Goal: Task Accomplishment & Management: Use online tool/utility

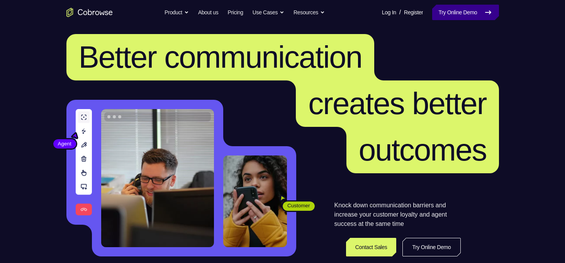
scroll to position [6, 0]
click at [472, 7] on link "Try Online Demo" at bounding box center [465, 12] width 66 height 15
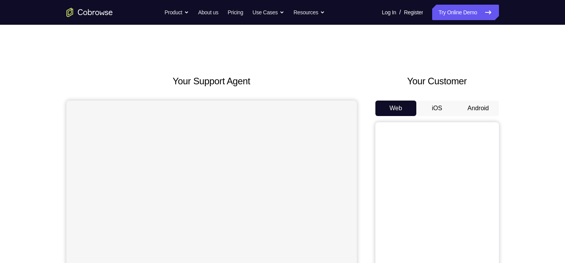
click at [471, 108] on button "Android" at bounding box center [478, 107] width 41 height 15
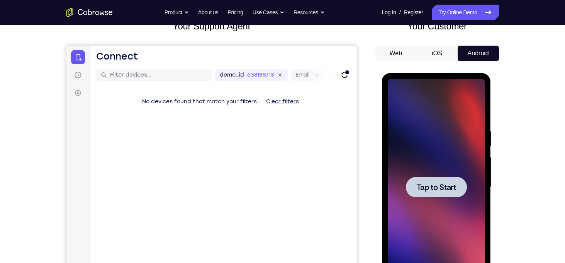
click at [431, 181] on div at bounding box center [436, 187] width 61 height 20
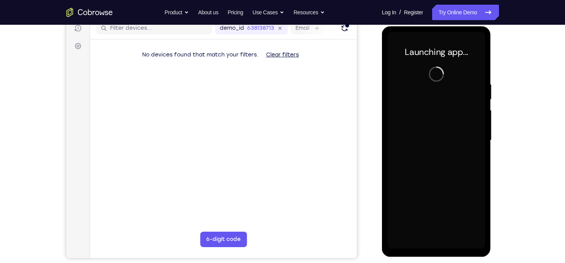
scroll to position [102, 0]
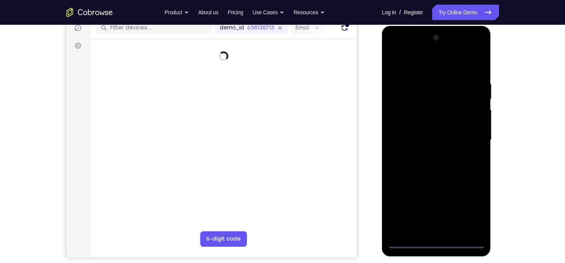
click at [436, 241] on div at bounding box center [436, 140] width 97 height 216
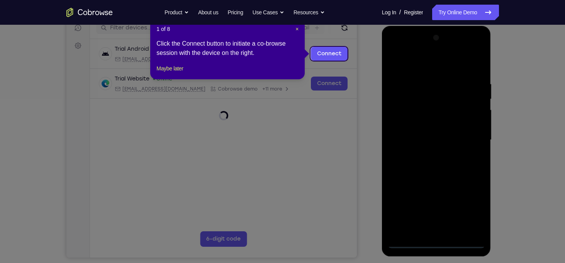
click at [466, 244] on icon at bounding box center [285, 131] width 571 height 263
click at [297, 27] on span "×" at bounding box center [297, 29] width 3 height 6
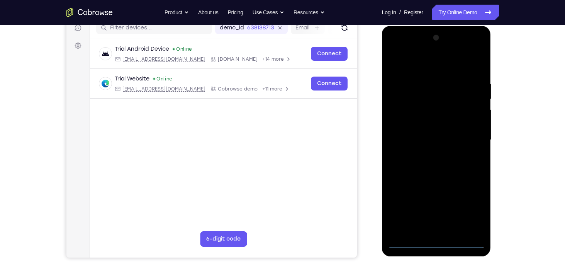
click at [460, 241] on div at bounding box center [436, 140] width 97 height 216
drag, startPoint x: 438, startPoint y: 187, endPoint x: 468, endPoint y: 0, distance: 189.0
click at [468, 26] on html "Online web based iOS Simulators and Android Emulators. Run iPhone, iPad, Mobile…" at bounding box center [437, 142] width 110 height 232
drag, startPoint x: 438, startPoint y: 168, endPoint x: 431, endPoint y: -15, distance: 183.7
click at [431, 26] on html "Online web based iOS Simulators and Android Emulators. Run iPhone, iPad, Mobile…" at bounding box center [437, 142] width 110 height 232
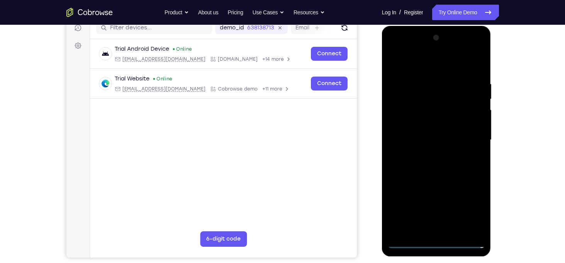
click at [469, 212] on div at bounding box center [436, 140] width 97 height 216
click at [395, 48] on div at bounding box center [436, 140] width 97 height 216
click at [472, 138] on div at bounding box center [436, 140] width 97 height 216
click at [431, 154] on div at bounding box center [436, 140] width 97 height 216
click at [422, 133] on div at bounding box center [436, 140] width 97 height 216
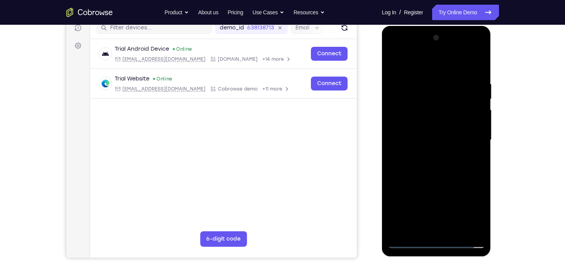
click at [409, 126] on div at bounding box center [436, 140] width 97 height 216
click at [436, 140] on div at bounding box center [436, 140] width 97 height 216
click at [440, 140] on div at bounding box center [436, 140] width 97 height 216
click at [439, 167] on div at bounding box center [436, 140] width 97 height 216
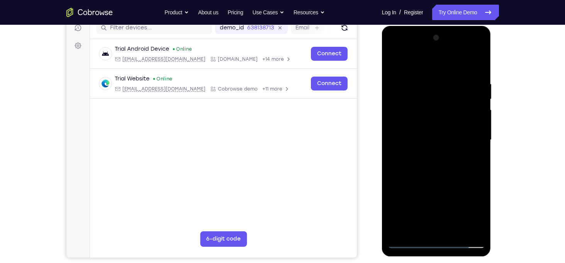
click at [439, 167] on div at bounding box center [436, 140] width 97 height 216
click at [474, 64] on div at bounding box center [436, 140] width 97 height 216
click at [441, 165] on div at bounding box center [436, 140] width 97 height 216
click at [438, 160] on div at bounding box center [436, 140] width 97 height 216
click at [437, 177] on div at bounding box center [436, 140] width 97 height 216
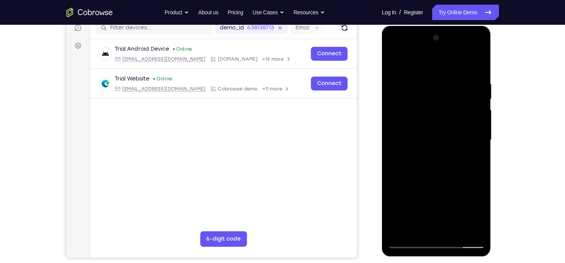
click at [435, 102] on div at bounding box center [436, 140] width 97 height 216
click at [432, 119] on div at bounding box center [436, 140] width 97 height 216
click at [409, 109] on div at bounding box center [436, 140] width 97 height 216
click at [447, 126] on div at bounding box center [436, 140] width 97 height 216
click at [444, 176] on div at bounding box center [436, 140] width 97 height 216
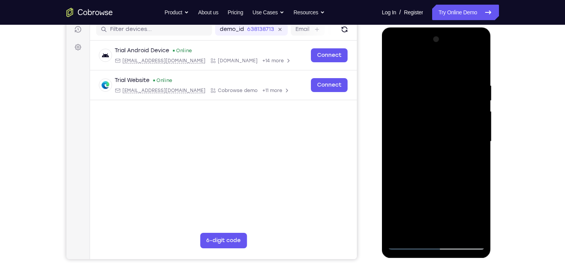
scroll to position [100, 0]
click at [457, 232] on div at bounding box center [436, 141] width 97 height 216
click at [441, 182] on div at bounding box center [436, 141] width 97 height 216
click at [454, 131] on div at bounding box center [436, 141] width 97 height 216
click at [438, 230] on div at bounding box center [436, 141] width 97 height 216
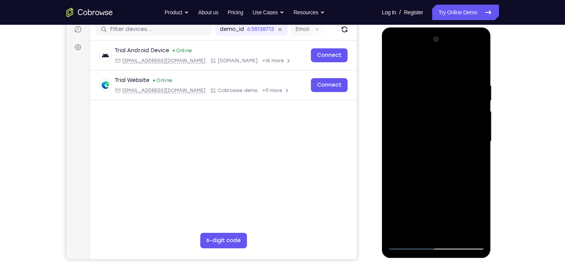
click at [417, 229] on div at bounding box center [436, 141] width 97 height 216
drag, startPoint x: 432, startPoint y: 212, endPoint x: 435, endPoint y: 201, distance: 11.8
click at [435, 201] on div at bounding box center [436, 141] width 97 height 216
click at [459, 209] on div at bounding box center [436, 141] width 97 height 216
click at [447, 209] on div at bounding box center [436, 141] width 97 height 216
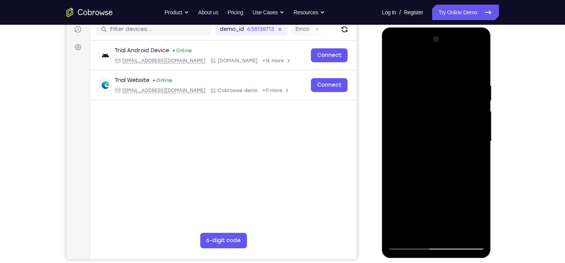
click at [473, 154] on div at bounding box center [436, 141] width 97 height 216
click at [392, 66] on div at bounding box center [436, 141] width 97 height 216
click at [396, 61] on div at bounding box center [436, 141] width 97 height 216
click at [479, 177] on div at bounding box center [436, 141] width 97 height 216
click at [450, 80] on div at bounding box center [436, 141] width 97 height 216
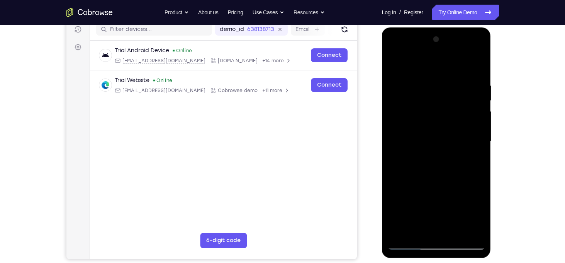
click at [392, 155] on div at bounding box center [436, 141] width 97 height 216
click at [481, 155] on div at bounding box center [436, 141] width 97 height 216
click at [477, 67] on div at bounding box center [436, 141] width 97 height 216
click at [475, 76] on div at bounding box center [436, 141] width 97 height 216
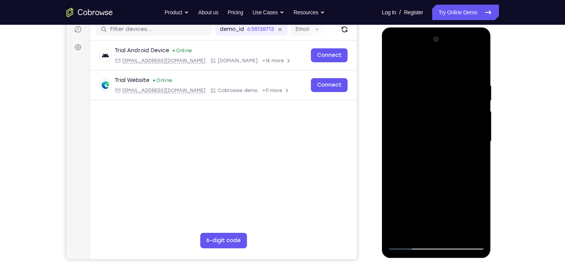
click at [479, 171] on div at bounding box center [436, 141] width 97 height 216
click at [475, 141] on div at bounding box center [436, 141] width 97 height 216
click at [480, 146] on div at bounding box center [436, 141] width 97 height 216
drag, startPoint x: 480, startPoint y: 146, endPoint x: 371, endPoint y: 154, distance: 108.9
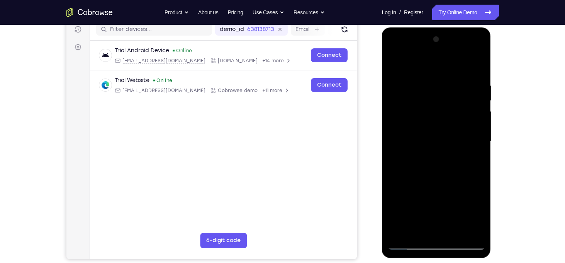
click at [382, 154] on html "Online web based iOS Simulators and Android Emulators. Run iPhone, iPad, Mobile…" at bounding box center [437, 143] width 110 height 232
click at [482, 168] on div at bounding box center [436, 141] width 97 height 216
drag, startPoint x: 482, startPoint y: 168, endPoint x: 319, endPoint y: 175, distance: 162.9
click at [382, 175] on html "Online web based iOS Simulators and Android Emulators. Run iPhone, iPad, Mobile…" at bounding box center [437, 143] width 110 height 232
click at [482, 150] on div at bounding box center [436, 141] width 97 height 216
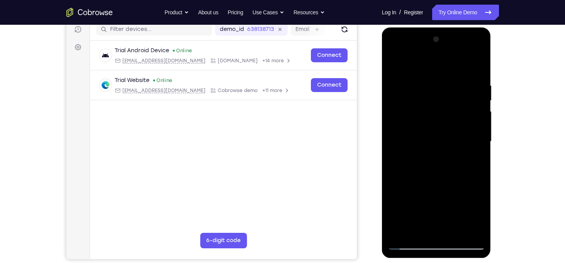
click at [482, 150] on div at bounding box center [436, 141] width 97 height 216
click at [480, 145] on div at bounding box center [436, 141] width 97 height 216
click at [393, 155] on div at bounding box center [436, 141] width 97 height 216
click at [480, 171] on div at bounding box center [436, 141] width 97 height 216
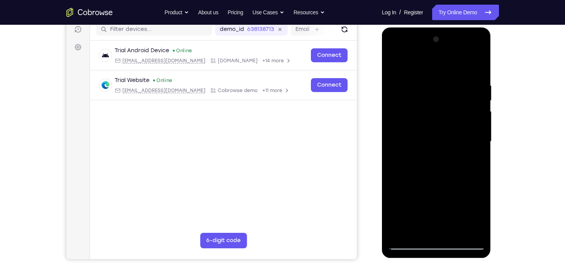
click at [481, 149] on div at bounding box center [436, 141] width 97 height 216
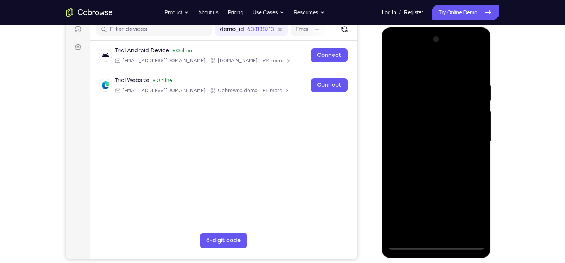
click at [481, 149] on div at bounding box center [436, 141] width 97 height 216
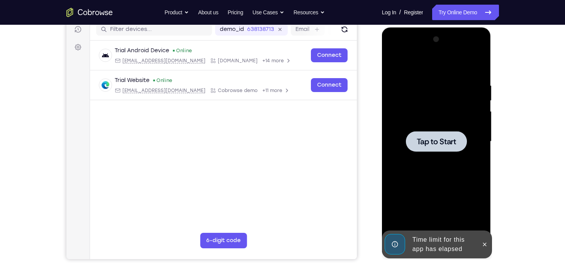
click at [445, 142] on span "Tap to Start" at bounding box center [436, 142] width 39 height 8
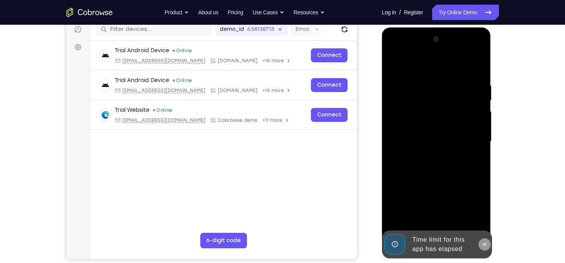
click at [484, 243] on icon at bounding box center [485, 244] width 6 height 6
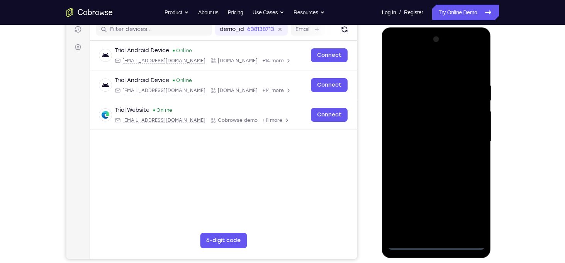
click at [439, 245] on div at bounding box center [436, 141] width 97 height 216
click at [472, 211] on div at bounding box center [436, 141] width 97 height 216
click at [395, 53] on div at bounding box center [436, 141] width 97 height 216
click at [471, 141] on div at bounding box center [436, 141] width 97 height 216
click at [431, 156] on div at bounding box center [436, 141] width 97 height 216
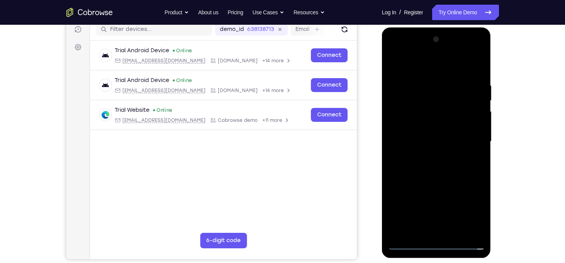
click at [415, 135] on div at bounding box center [436, 141] width 97 height 216
click at [407, 126] on div at bounding box center [436, 141] width 97 height 216
click at [444, 141] on div at bounding box center [436, 141] width 97 height 216
click at [439, 161] on div at bounding box center [436, 141] width 97 height 216
click at [436, 176] on div at bounding box center [436, 141] width 97 height 216
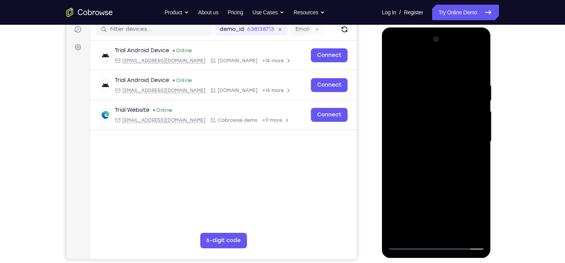
click at [424, 106] on div at bounding box center [436, 141] width 97 height 216
drag, startPoint x: 436, startPoint y: 178, endPoint x: 439, endPoint y: 172, distance: 6.2
click at [439, 172] on div at bounding box center [436, 141] width 97 height 216
click at [416, 108] on div at bounding box center [436, 141] width 97 height 216
click at [448, 129] on div at bounding box center [436, 141] width 97 height 216
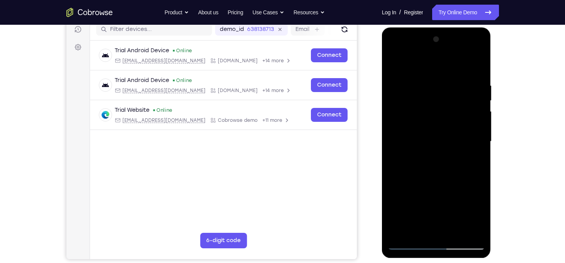
click at [444, 177] on div at bounding box center [436, 141] width 97 height 216
click at [478, 233] on div at bounding box center [436, 141] width 97 height 216
click at [480, 177] on div at bounding box center [436, 141] width 97 height 216
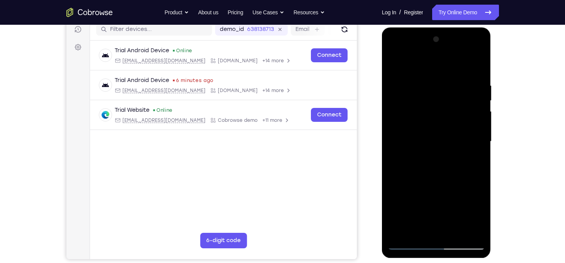
click at [480, 177] on div at bounding box center [436, 141] width 97 height 216
click at [484, 224] on div at bounding box center [436, 141] width 97 height 216
click at [479, 177] on div at bounding box center [436, 141] width 97 height 216
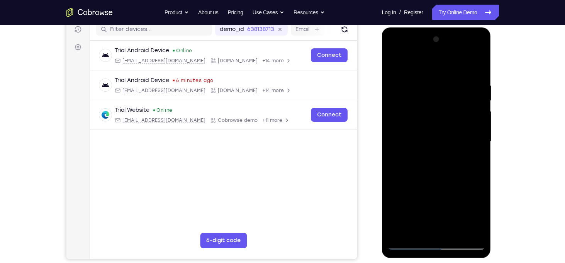
click at [479, 177] on div at bounding box center [436, 141] width 97 height 216
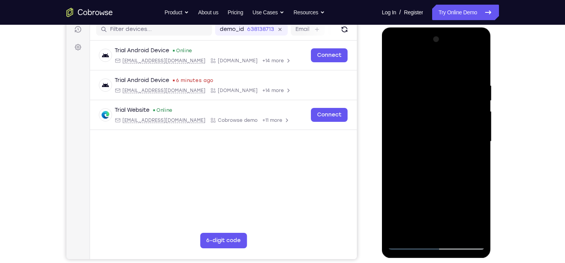
click at [479, 177] on div at bounding box center [436, 141] width 97 height 216
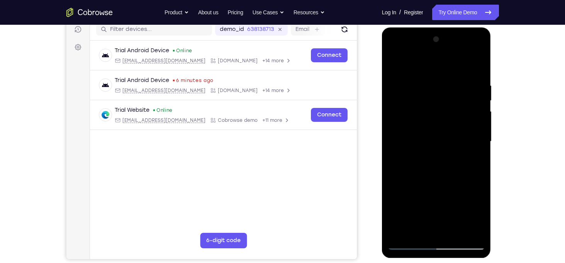
click at [417, 106] on div at bounding box center [436, 141] width 97 height 216
click at [438, 209] on div at bounding box center [436, 141] width 97 height 216
click at [482, 146] on div at bounding box center [436, 141] width 97 height 216
click at [395, 63] on div at bounding box center [436, 141] width 97 height 216
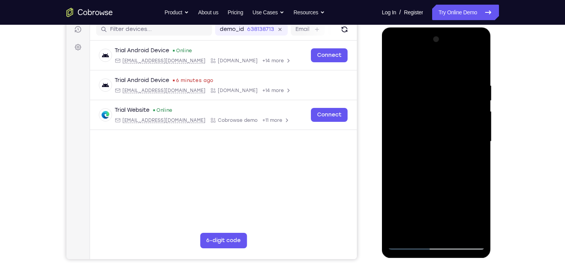
click at [394, 62] on div at bounding box center [436, 141] width 97 height 216
click at [455, 83] on div at bounding box center [436, 141] width 97 height 216
drag, startPoint x: 404, startPoint y: 151, endPoint x: 479, endPoint y: 148, distance: 75.0
click at [479, 148] on div at bounding box center [436, 141] width 97 height 216
drag, startPoint x: 403, startPoint y: 142, endPoint x: 878, endPoint y: 163, distance: 475.5
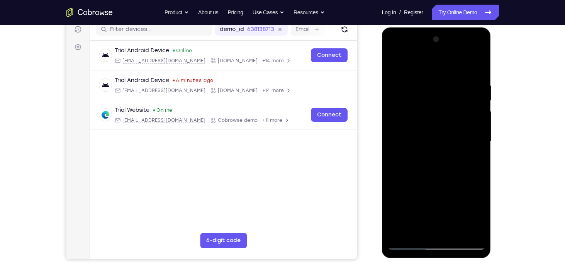
click at [492, 136] on html "Online web based iOS Simulators and Android Emulators. Run iPhone, iPad, Mobile…" at bounding box center [437, 143] width 110 height 232
click at [396, 145] on div at bounding box center [436, 141] width 97 height 216
click at [480, 143] on div at bounding box center [436, 141] width 97 height 216
click at [477, 68] on div at bounding box center [436, 141] width 97 height 216
click at [401, 234] on div at bounding box center [436, 141] width 97 height 216
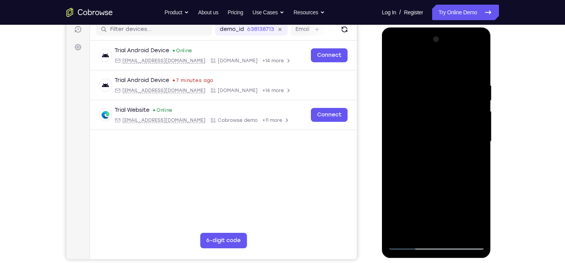
click at [401, 233] on div at bounding box center [436, 141] width 97 height 216
click at [417, 232] on div at bounding box center [436, 141] width 97 height 216
click at [421, 64] on div at bounding box center [436, 141] width 97 height 216
click at [467, 63] on div at bounding box center [436, 141] width 97 height 216
click at [401, 164] on div at bounding box center [436, 141] width 97 height 216
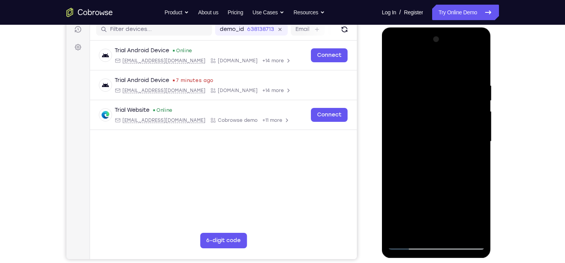
drag, startPoint x: 439, startPoint y: 68, endPoint x: 441, endPoint y: 199, distance: 130.3
click at [441, 199] on div at bounding box center [436, 141] width 97 height 216
click at [450, 83] on div at bounding box center [436, 141] width 97 height 216
click at [479, 233] on div at bounding box center [436, 141] width 97 height 216
click at [480, 137] on div at bounding box center [436, 141] width 97 height 216
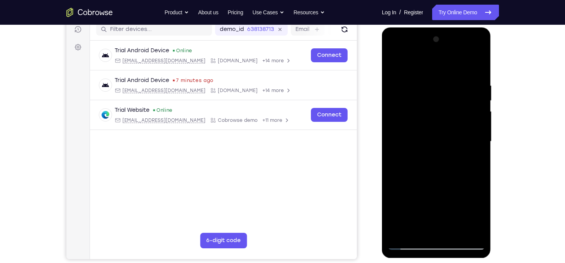
click at [480, 136] on div at bounding box center [436, 141] width 97 height 216
click at [481, 152] on div at bounding box center [436, 141] width 97 height 216
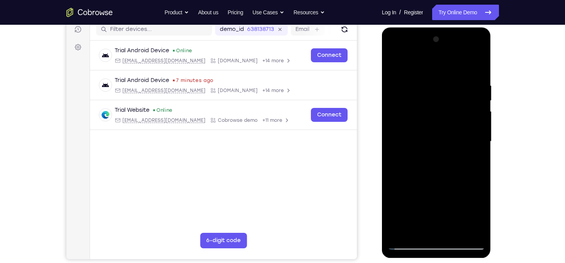
drag, startPoint x: 481, startPoint y: 152, endPoint x: 369, endPoint y: 160, distance: 112.4
click at [382, 160] on html "Online web based iOS Simulators and Android Emulators. Run iPhone, iPad, Mobile…" at bounding box center [437, 143] width 110 height 232
click at [479, 157] on div at bounding box center [436, 141] width 97 height 216
click at [394, 165] on div at bounding box center [436, 141] width 97 height 216
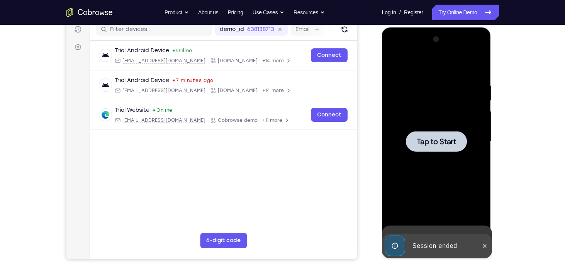
click at [483, 154] on div at bounding box center [436, 141] width 97 height 216
